Goal: Transaction & Acquisition: Purchase product/service

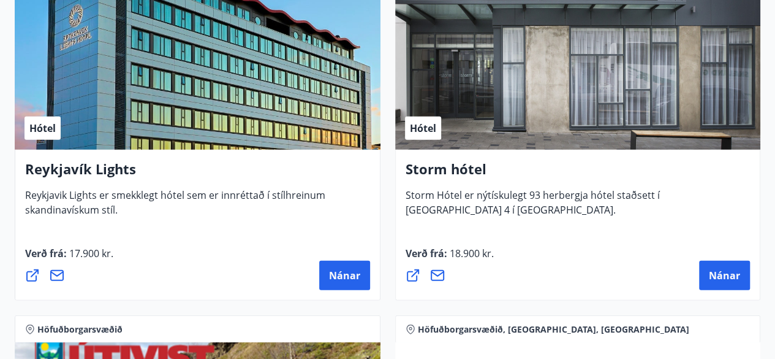
scroll to position [1646, 0]
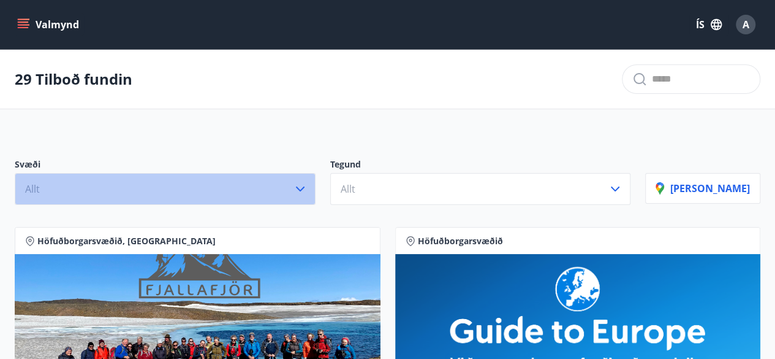
click at [308, 182] on icon "button" at bounding box center [300, 188] width 15 height 15
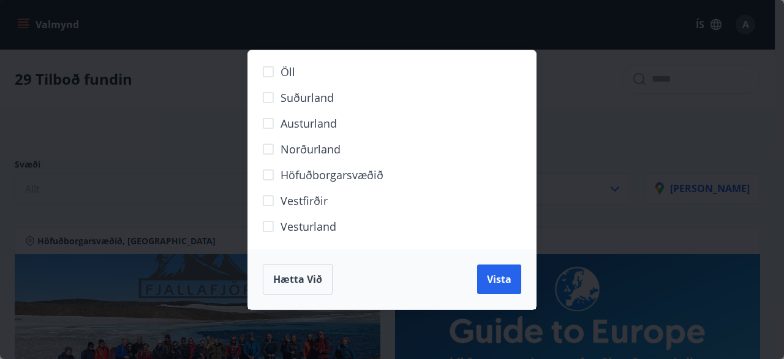
click at [305, 148] on span "Norðurland" at bounding box center [311, 149] width 60 height 16
click at [496, 281] on span "Vista" at bounding box center [499, 278] width 25 height 13
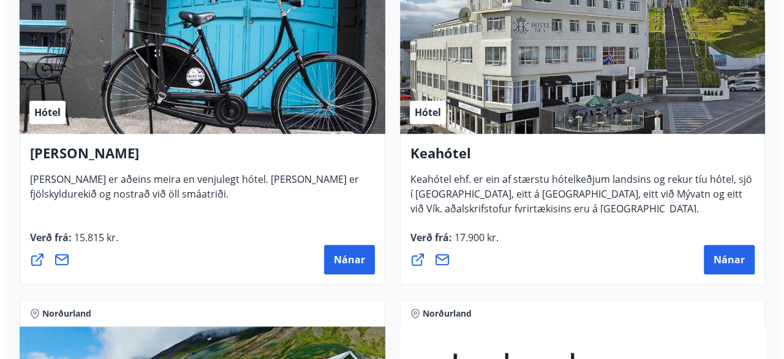
scroll to position [341, 0]
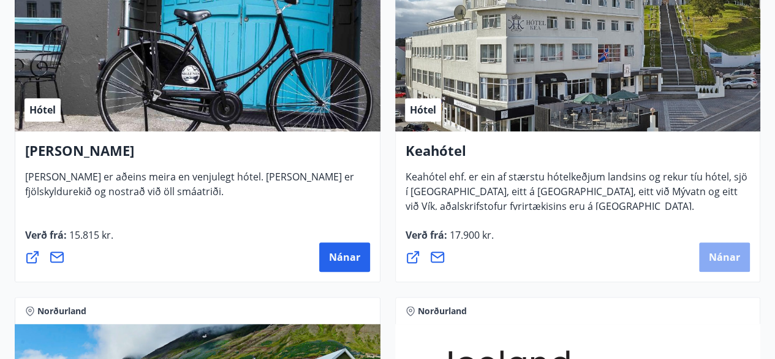
click at [723, 252] on span "Nánar" at bounding box center [724, 256] width 31 height 13
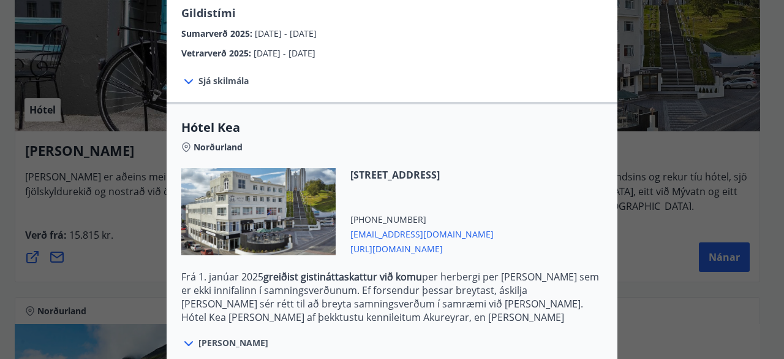
scroll to position [269, 0]
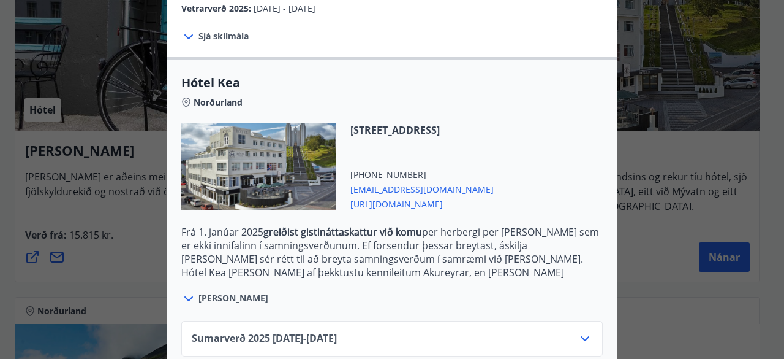
click at [183, 296] on icon at bounding box center [188, 298] width 15 height 15
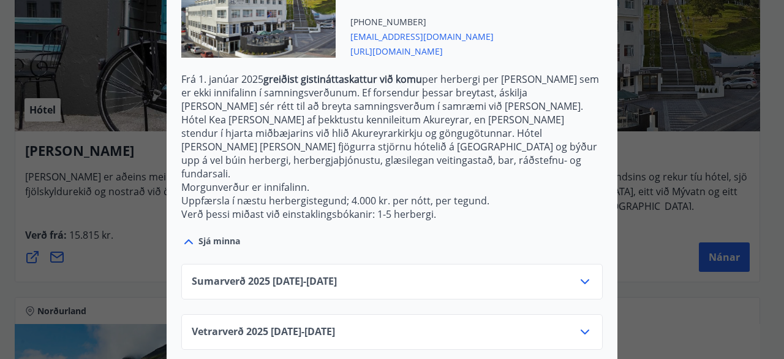
scroll to position [422, 0]
click at [585, 324] on icon at bounding box center [585, 331] width 15 height 15
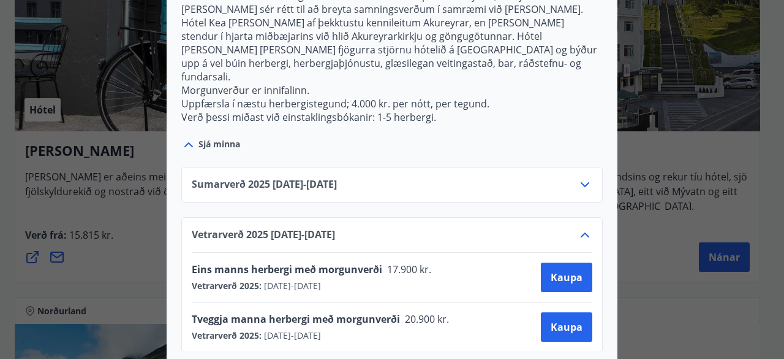
scroll to position [521, 0]
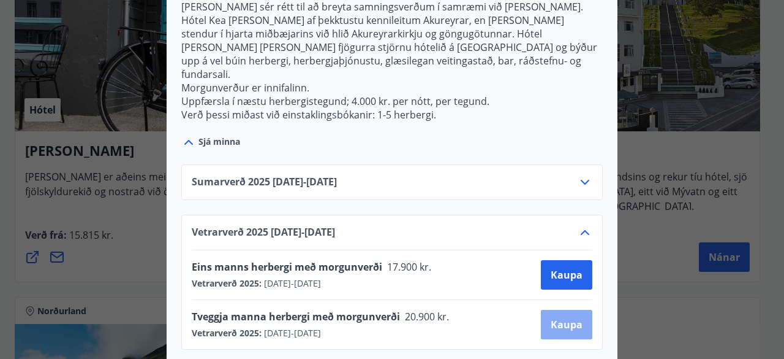
click at [570, 317] on span "Kaupa" at bounding box center [567, 323] width 32 height 13
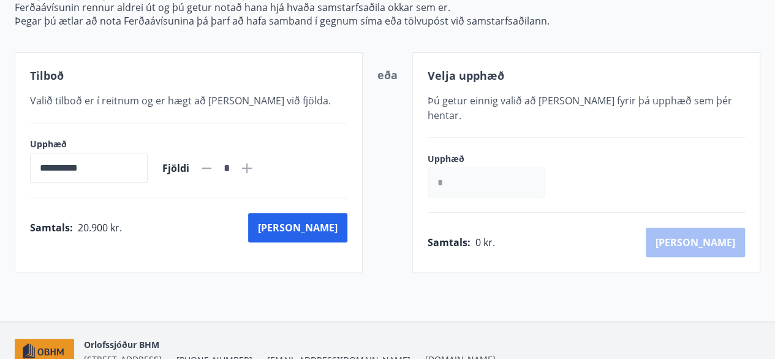
scroll to position [207, 0]
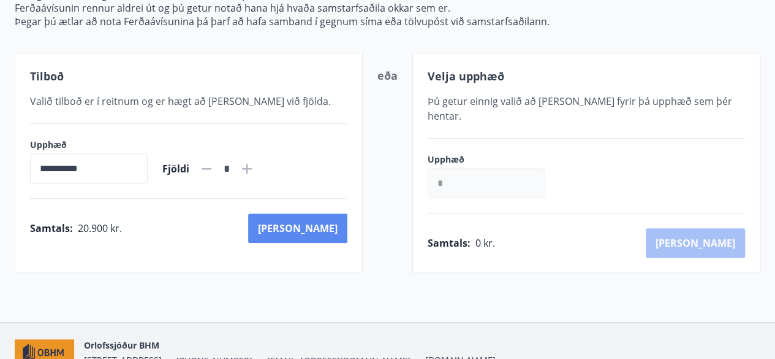
click at [319, 232] on button "Kaup" at bounding box center [297, 227] width 99 height 29
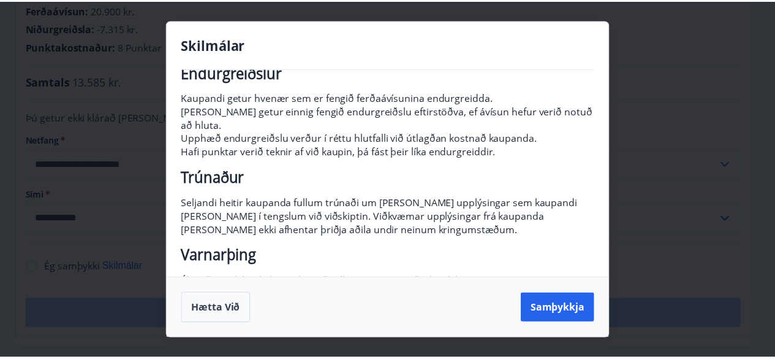
scroll to position [238, 0]
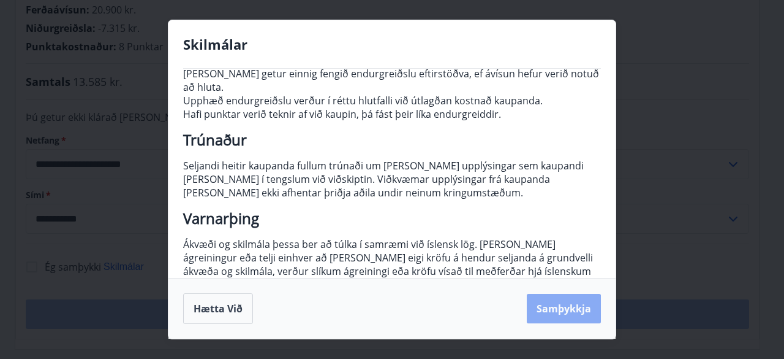
click at [556, 313] on button "Samþykkja" at bounding box center [564, 308] width 74 height 29
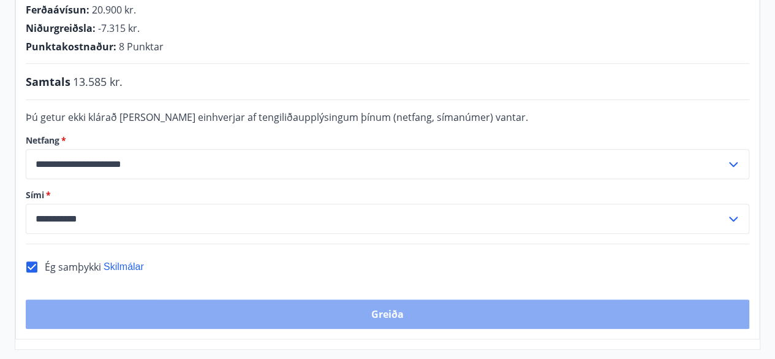
click at [390, 299] on button "Greiða" at bounding box center [388, 313] width 724 height 29
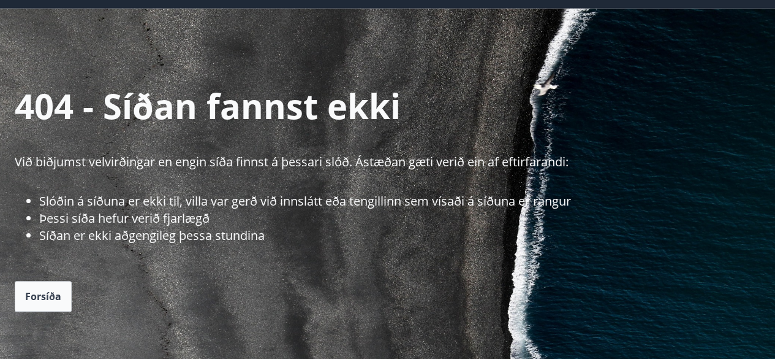
scroll to position [51, 0]
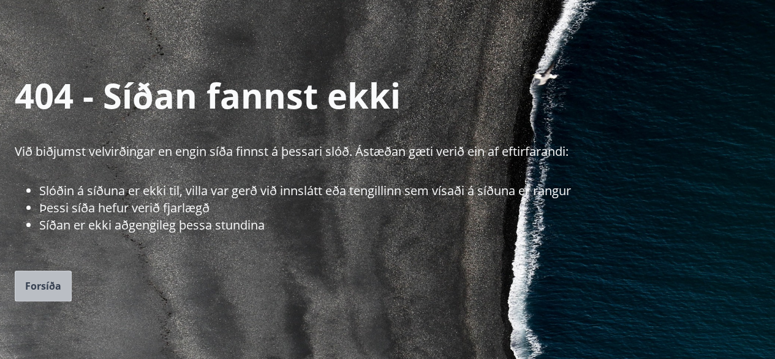
click at [43, 285] on span "Forsíða" at bounding box center [43, 285] width 36 height 13
